Goal: Task Accomplishment & Management: Use online tool/utility

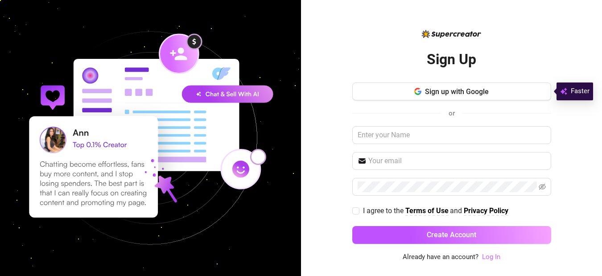
click at [490, 256] on link "Log In" at bounding box center [491, 257] width 18 height 8
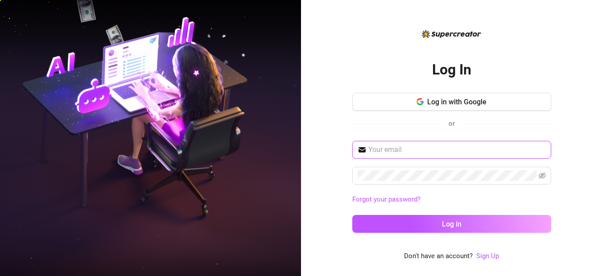
click at [476, 147] on input "text" at bounding box center [457, 150] width 178 height 11
type input "[EMAIL_ADDRESS][DOMAIN_NAME]"
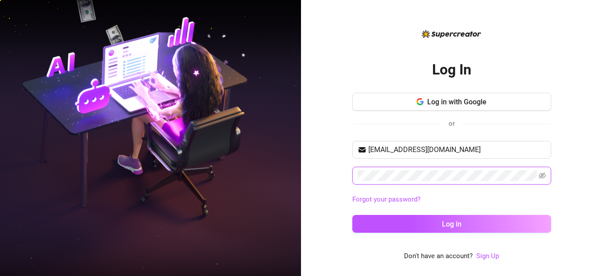
click at [352, 215] on button "Log in" at bounding box center [451, 224] width 199 height 18
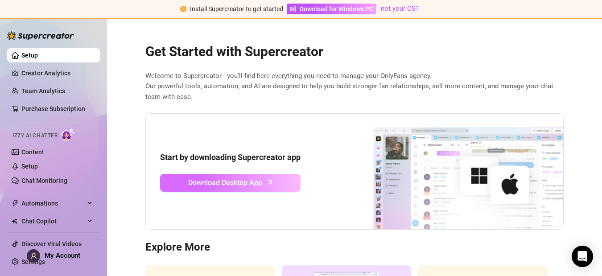
click at [260, 179] on link "Download Desktop App" at bounding box center [230, 183] width 141 height 18
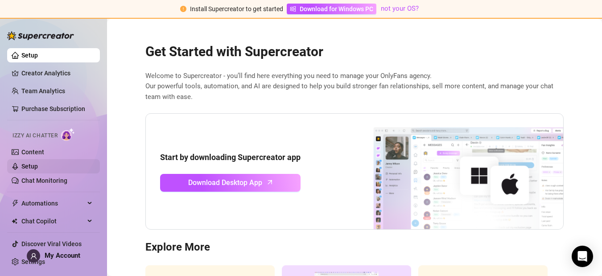
click at [29, 165] on link "Setup" at bounding box center [29, 166] width 17 height 7
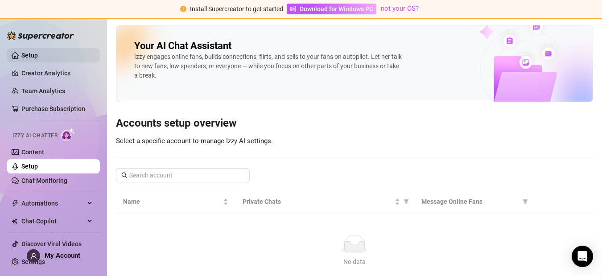
click at [35, 58] on link "Setup" at bounding box center [29, 55] width 17 height 7
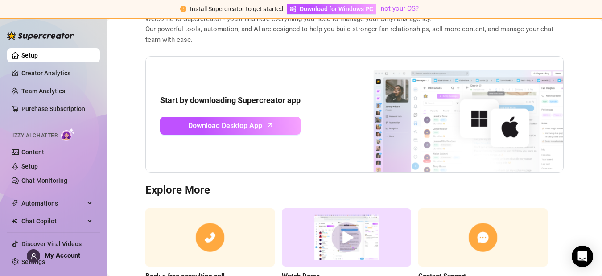
scroll to position [53, 0]
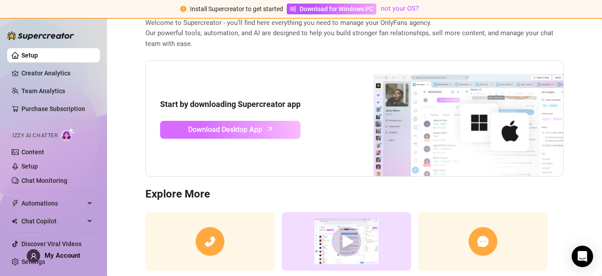
click at [263, 126] on link "Download Desktop App" at bounding box center [230, 130] width 141 height 18
